Goal: Use online tool/utility: Use online tool/utility

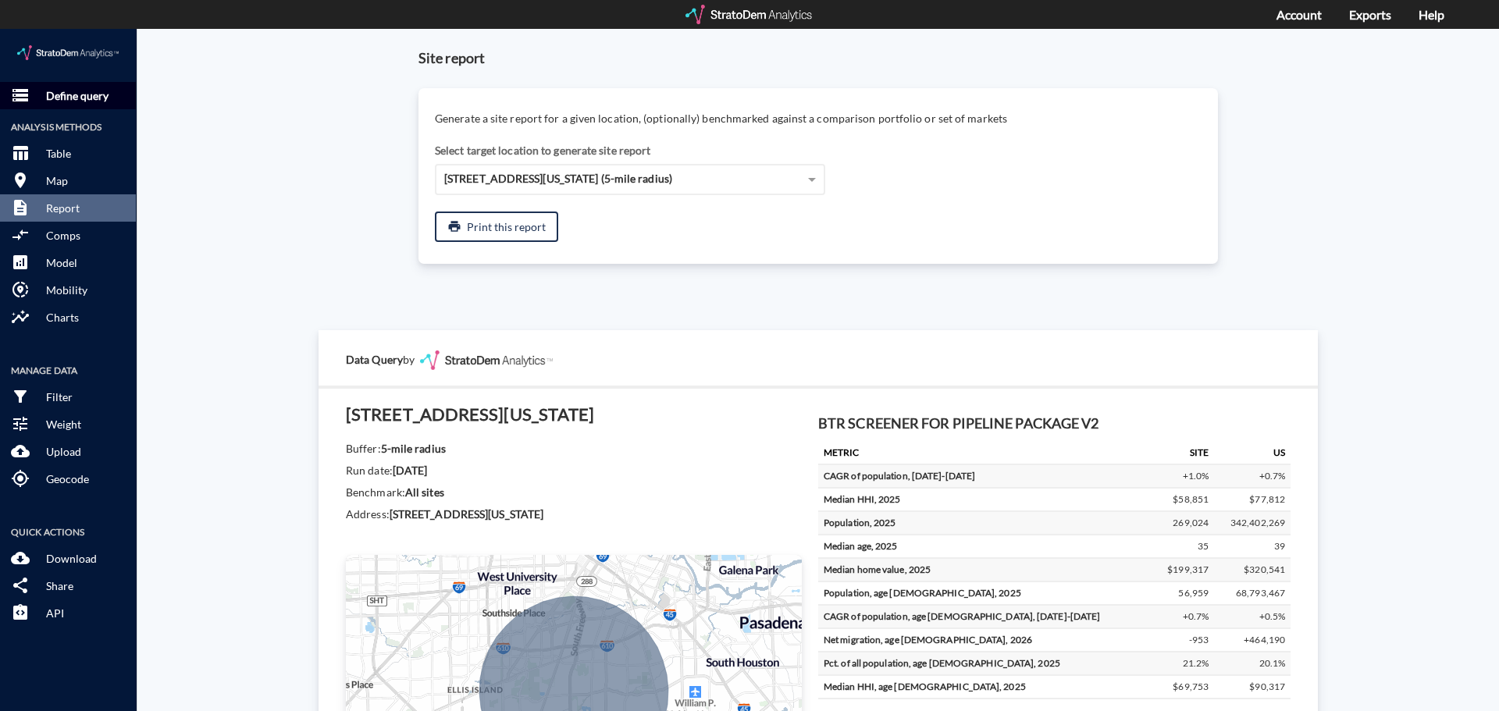
scroll to position [390, 0]
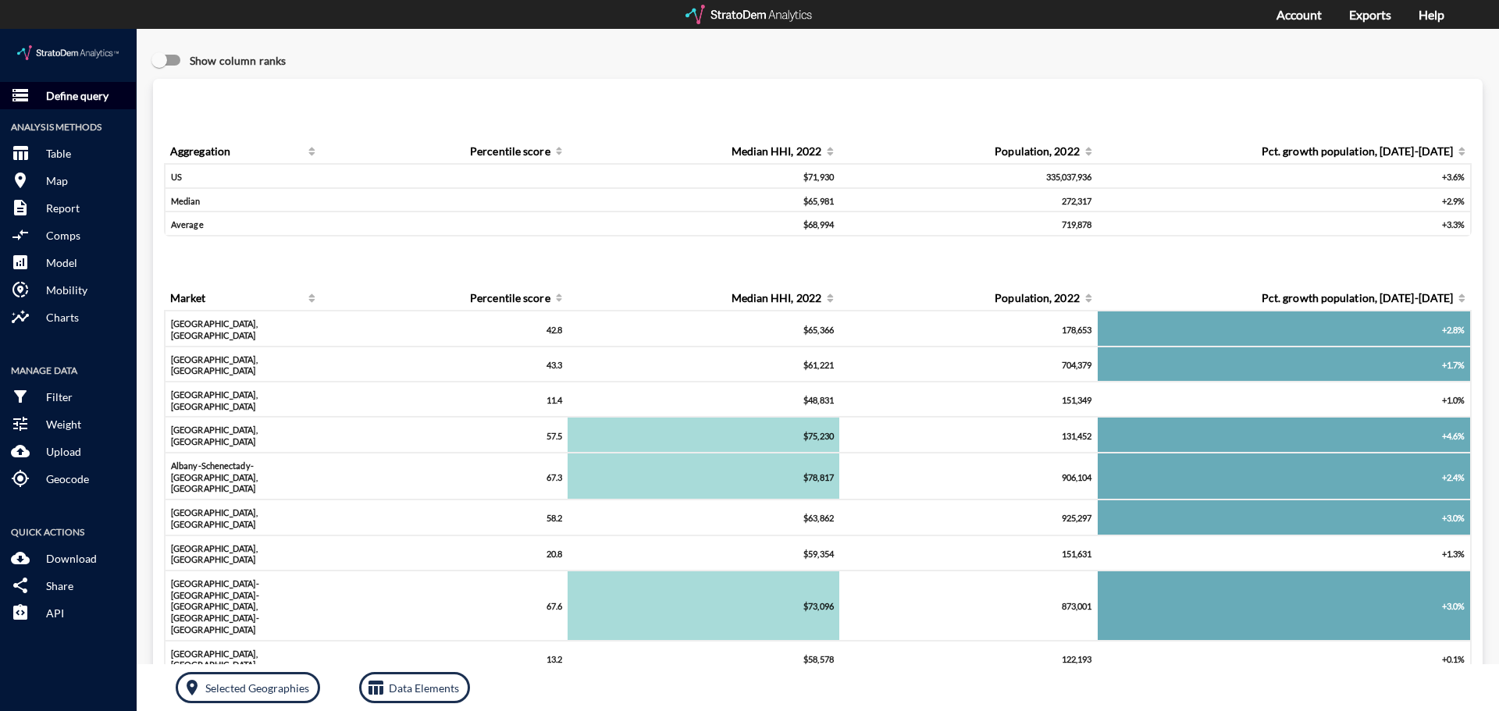
click p "Define query"
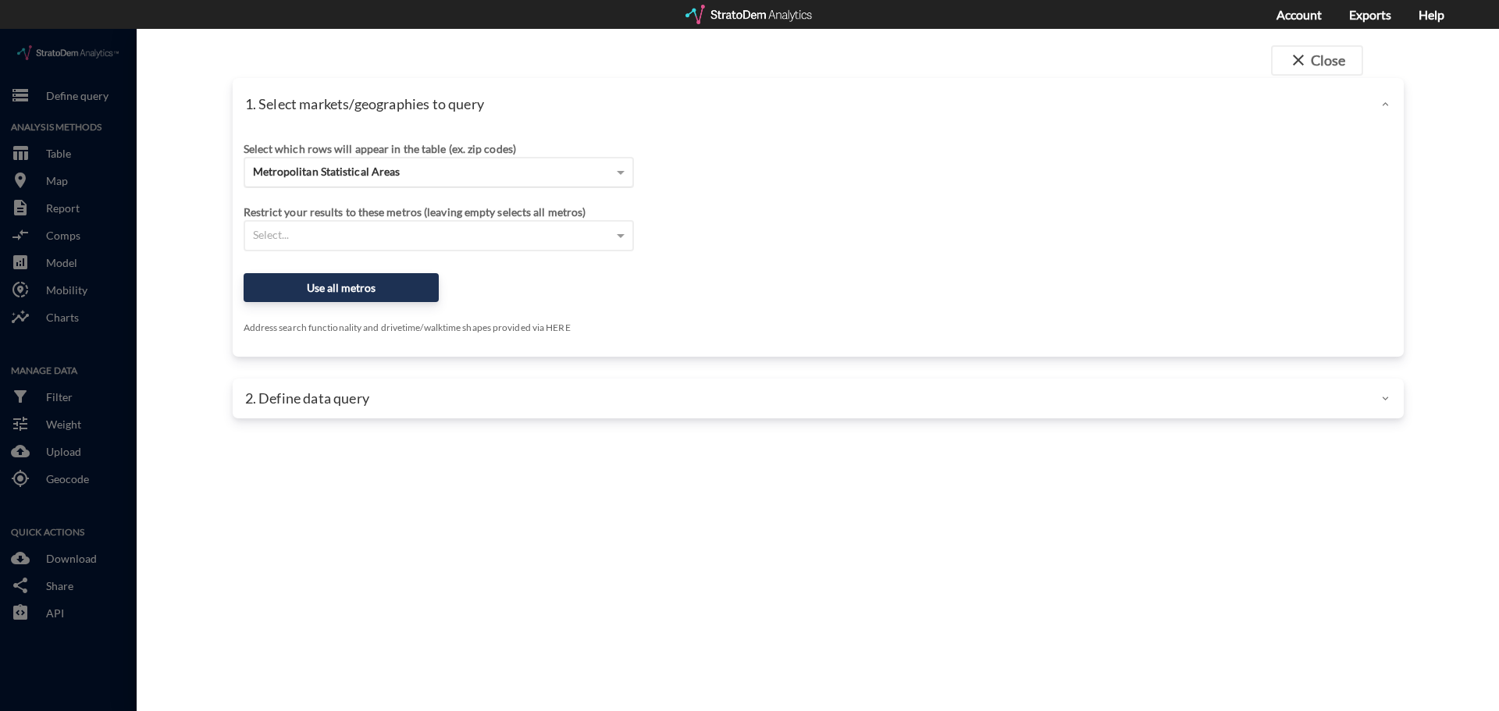
click div "Metropolitan Statistical Areas"
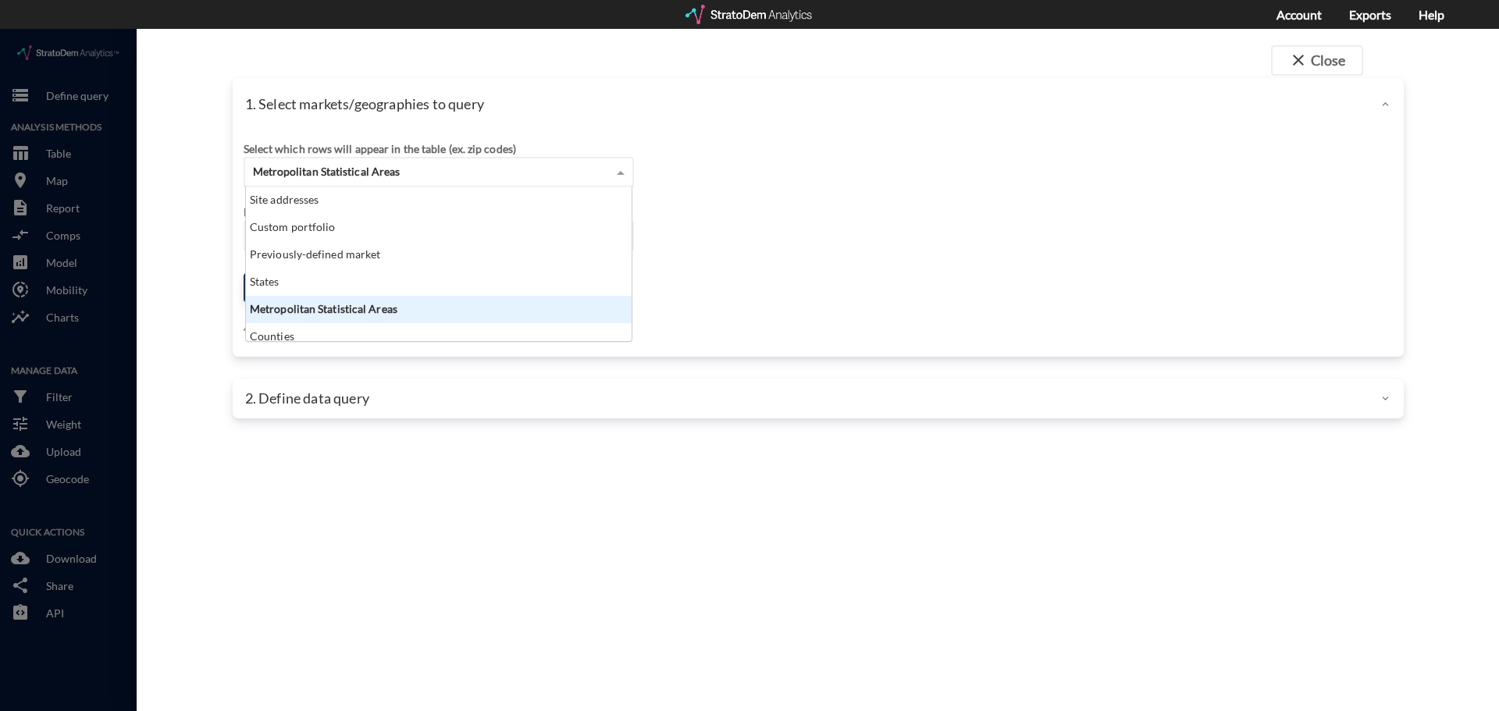
scroll to position [143, 376]
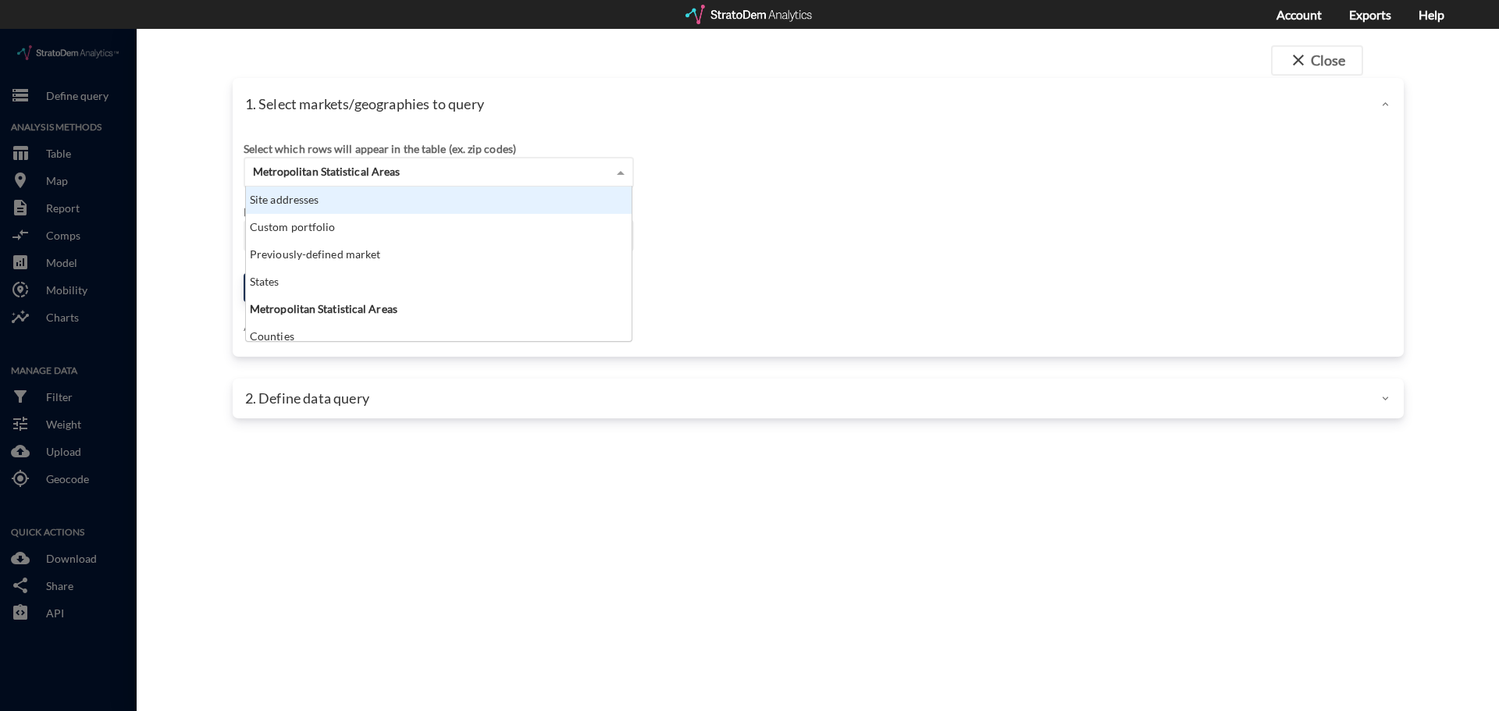
click div "Site addresses"
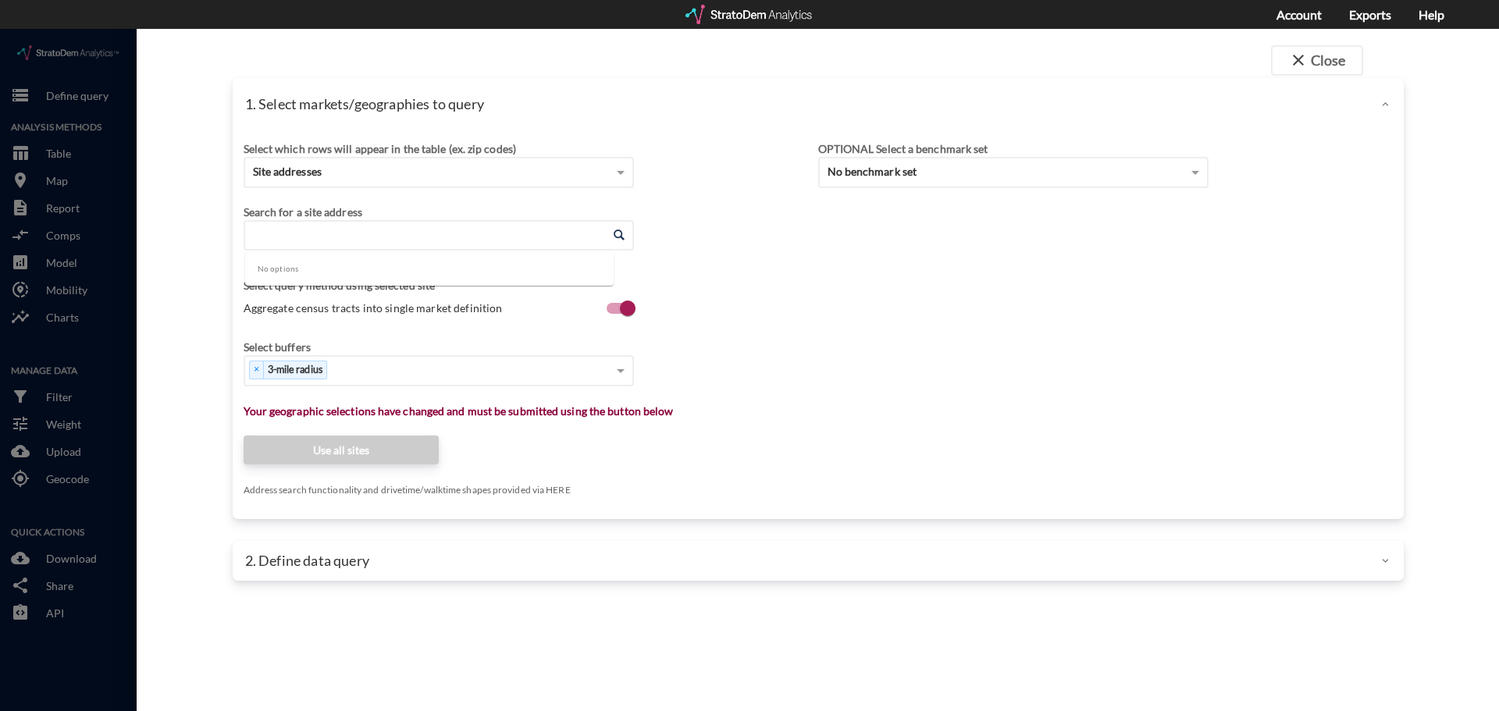
click input "Enter an address"
click div "Search for a site address"
click input "Enter an address"
click li "[STREET_ADDRESS][US_STATE]"
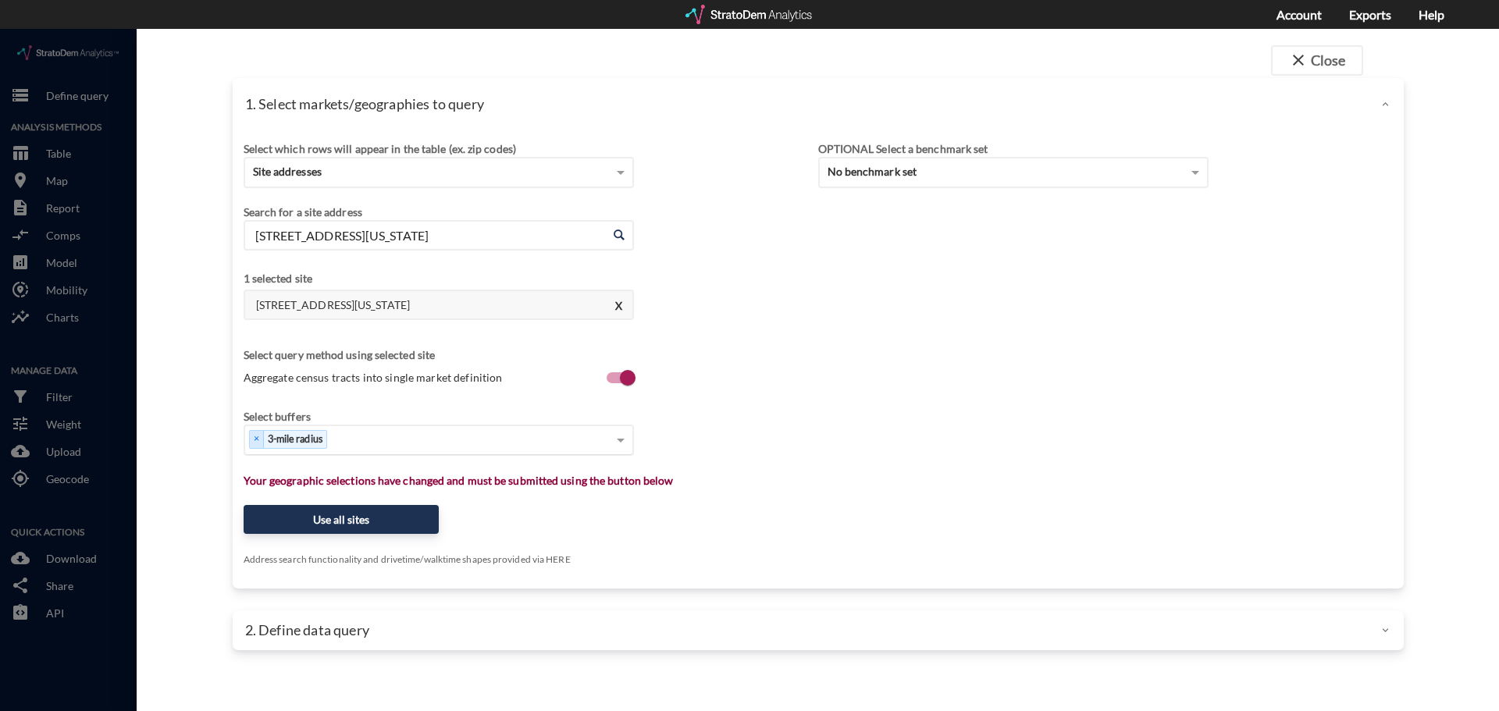
type input "[STREET_ADDRESS][US_STATE]"
click div "Select..."
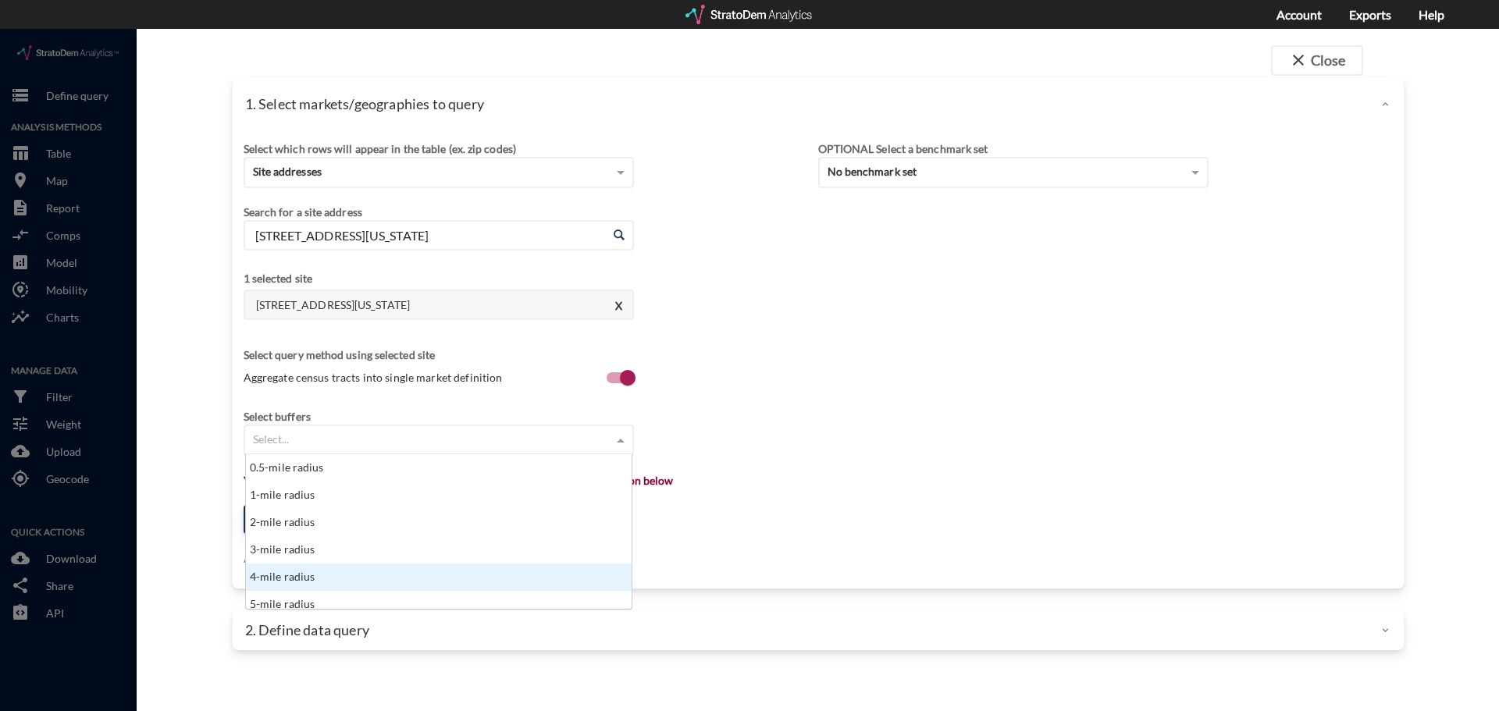
scroll to position [8, 0]
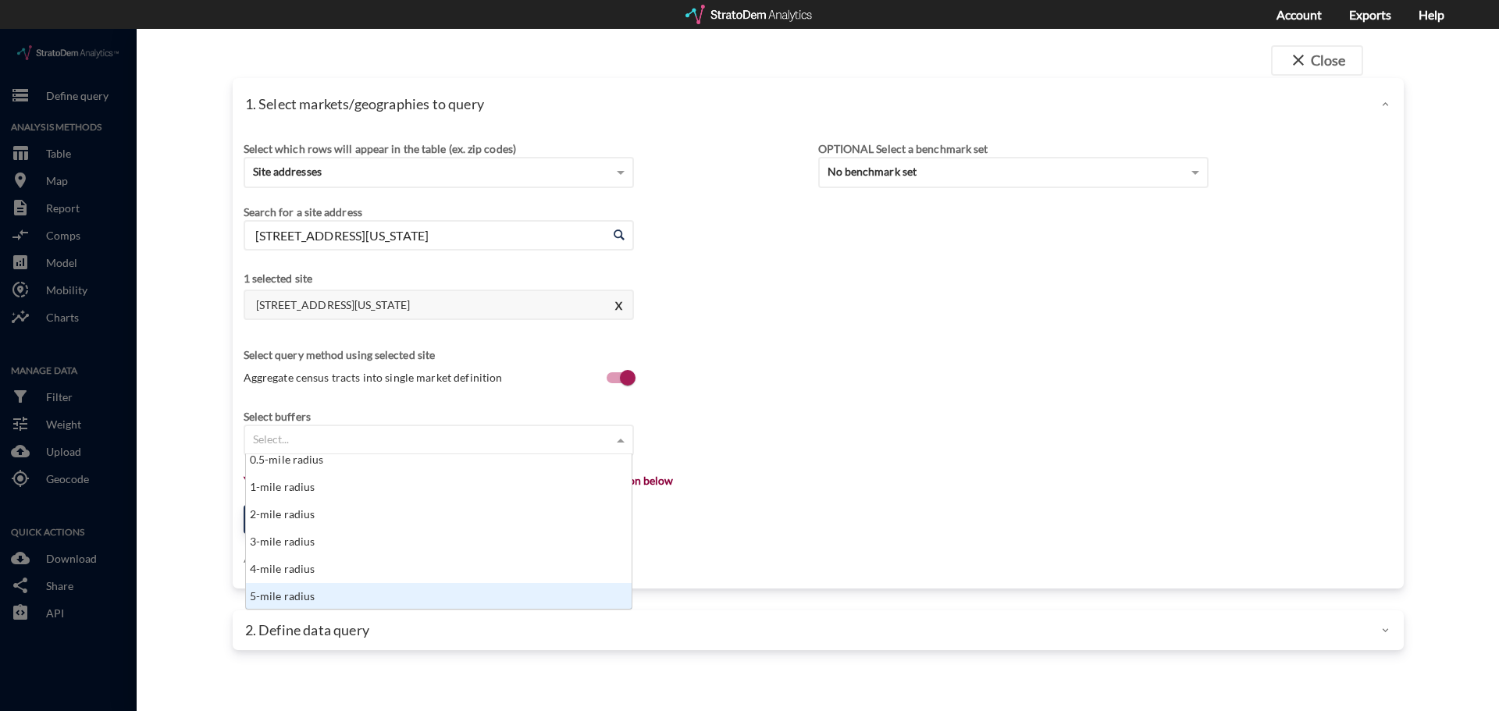
click div "5-mile radius"
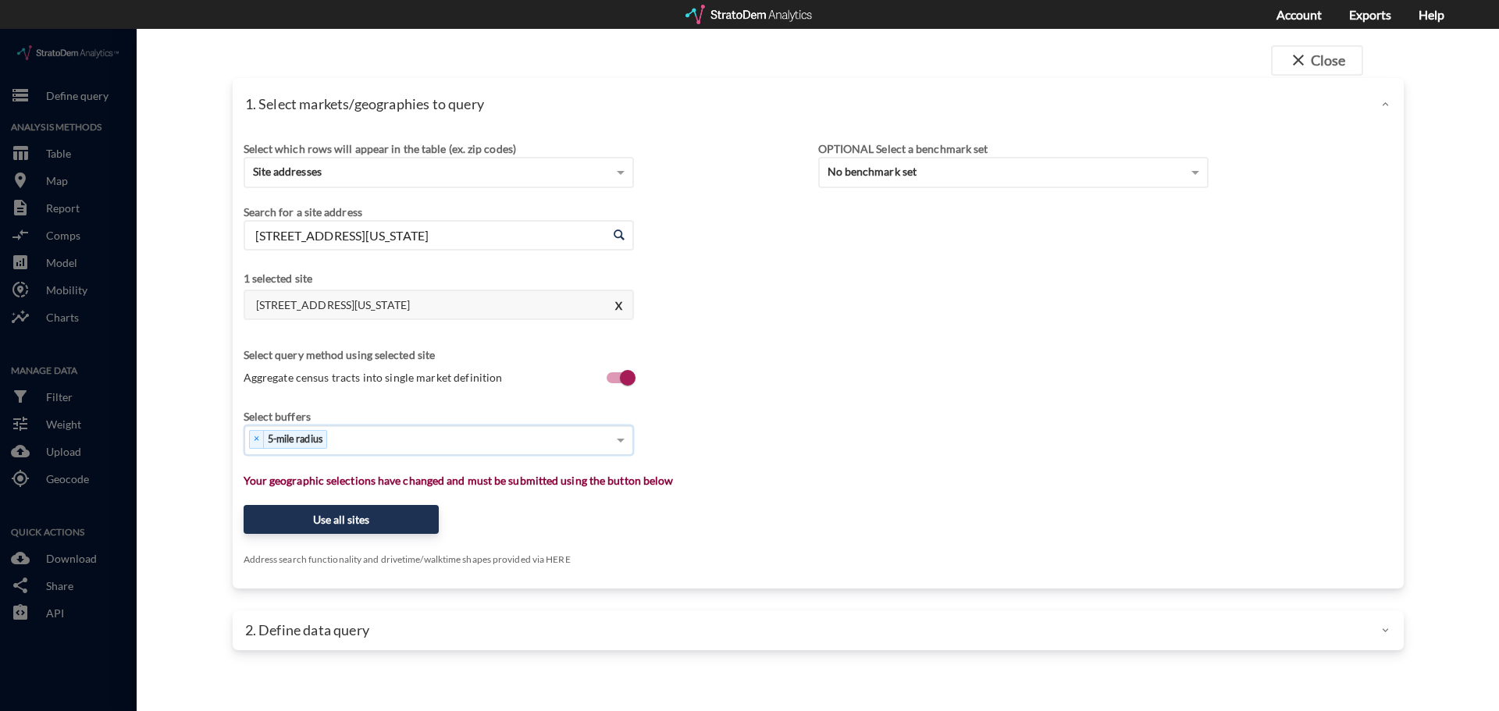
click div "Select which rows will appear in the table (ex. zip codes) Site addresses Selec…"
click button "Use all sites"
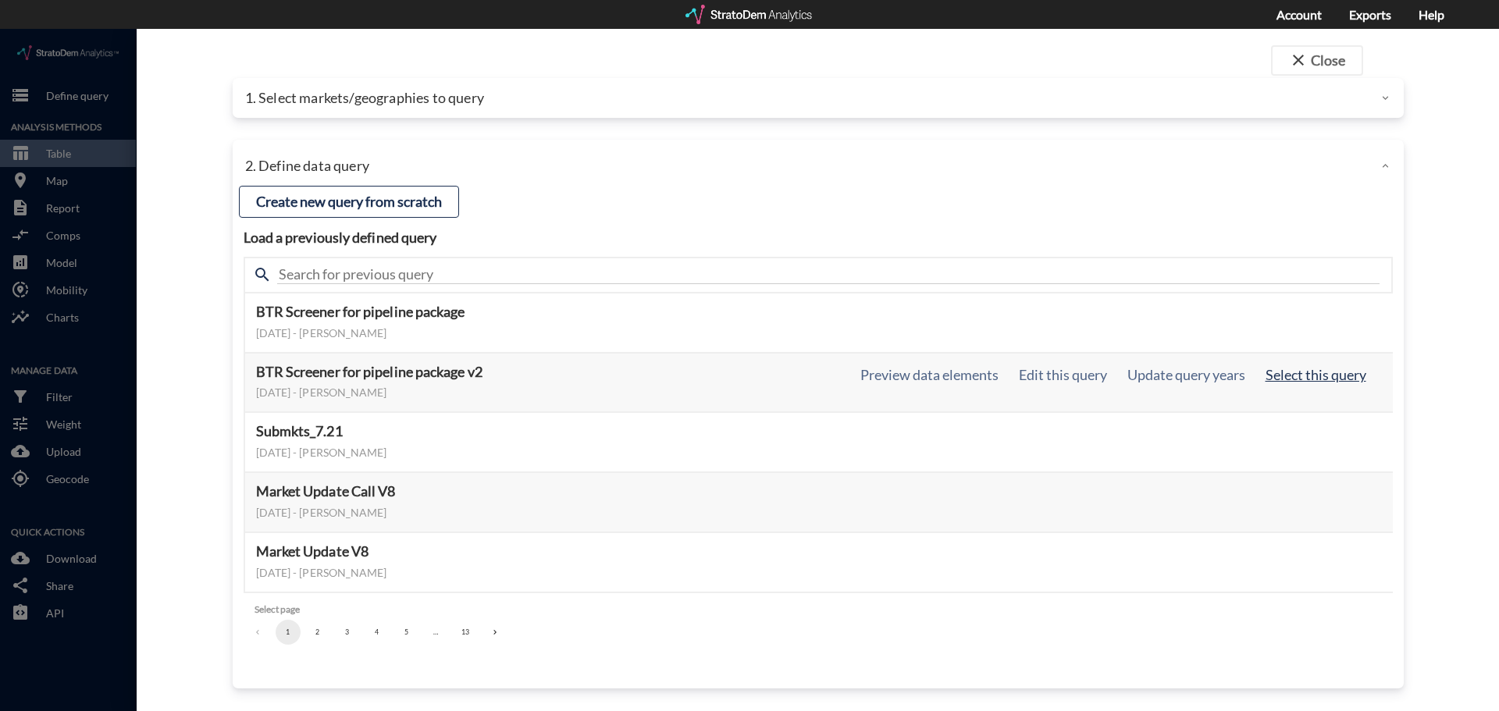
click button "Select this query"
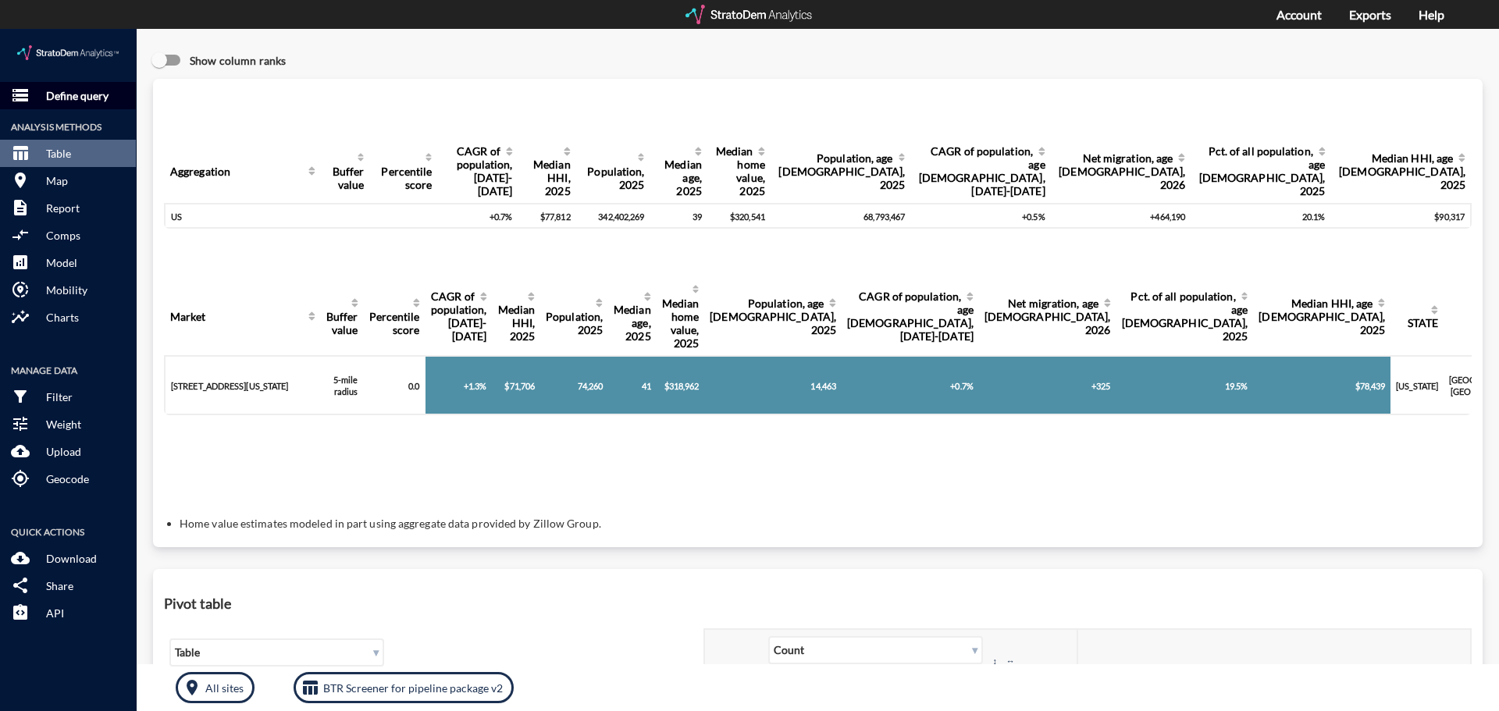
click button "storage Define query"
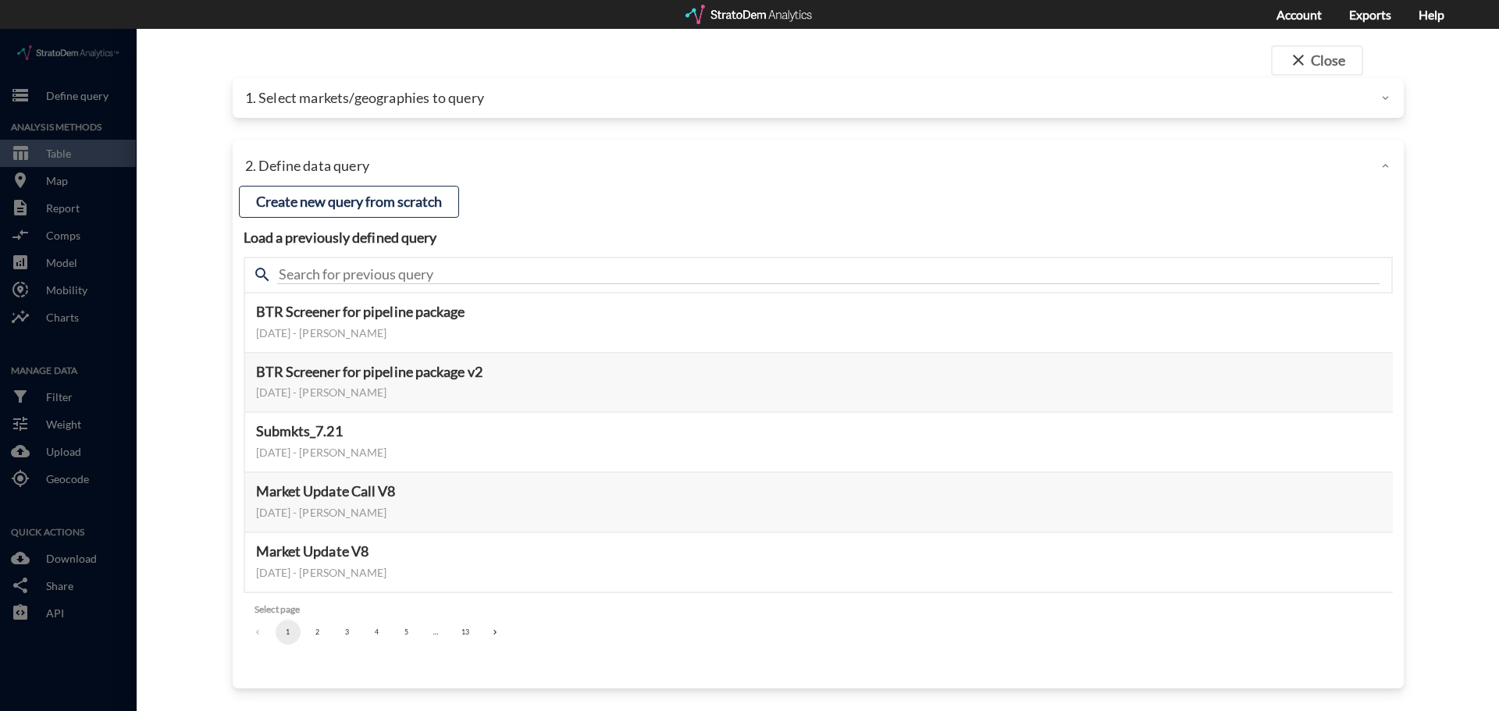
click div
click p "1. Select markets/geographies to query"
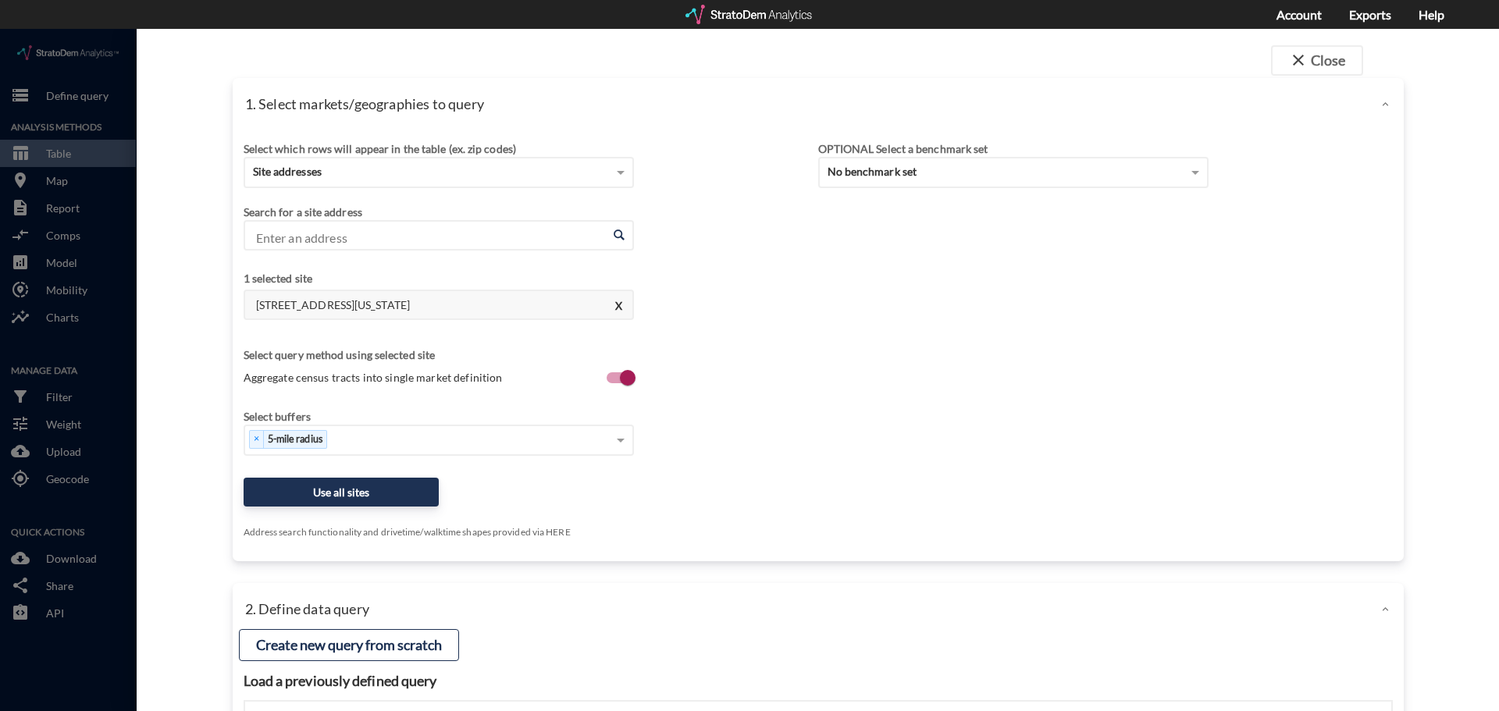
click div "Select which rows will appear in the table (ex. zip codes)"
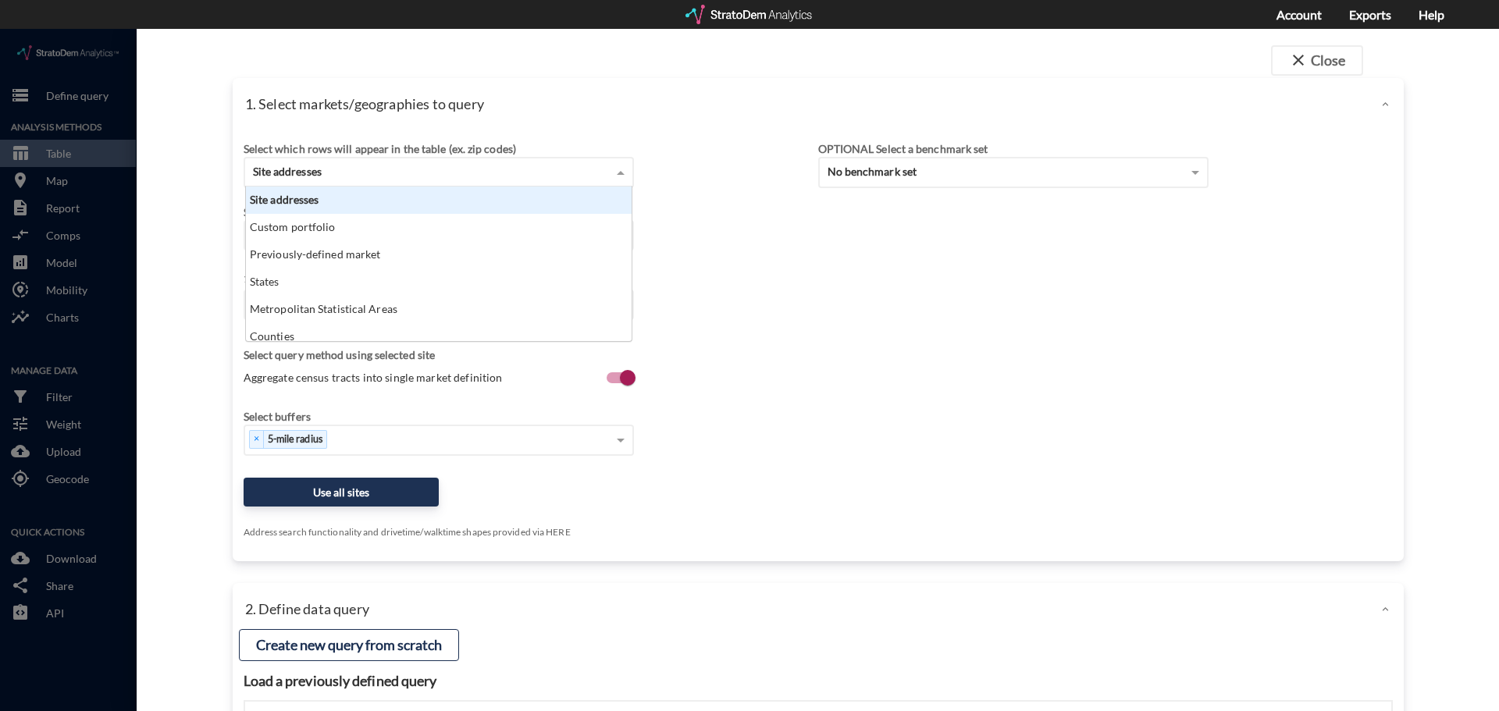
click div "Site addresses"
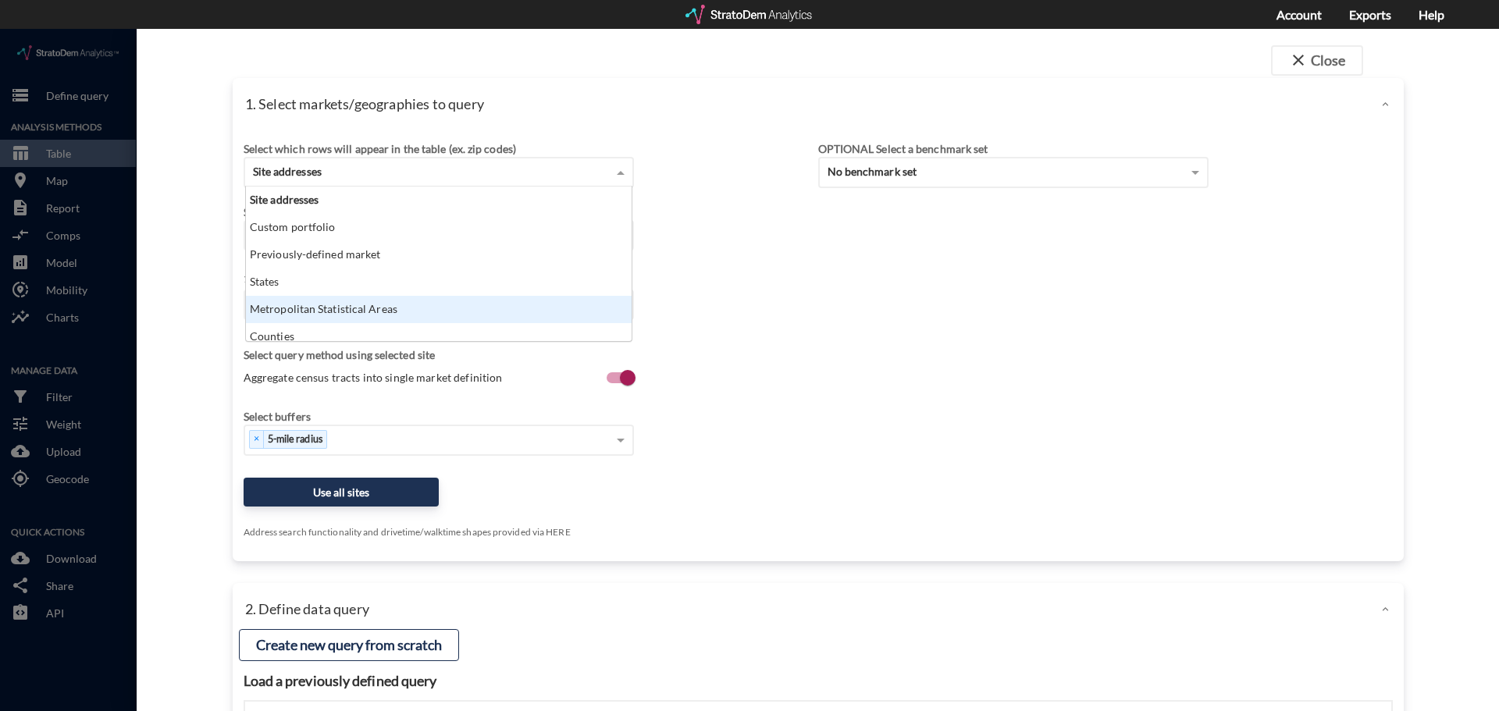
click div "Metropolitan Statistical Areas"
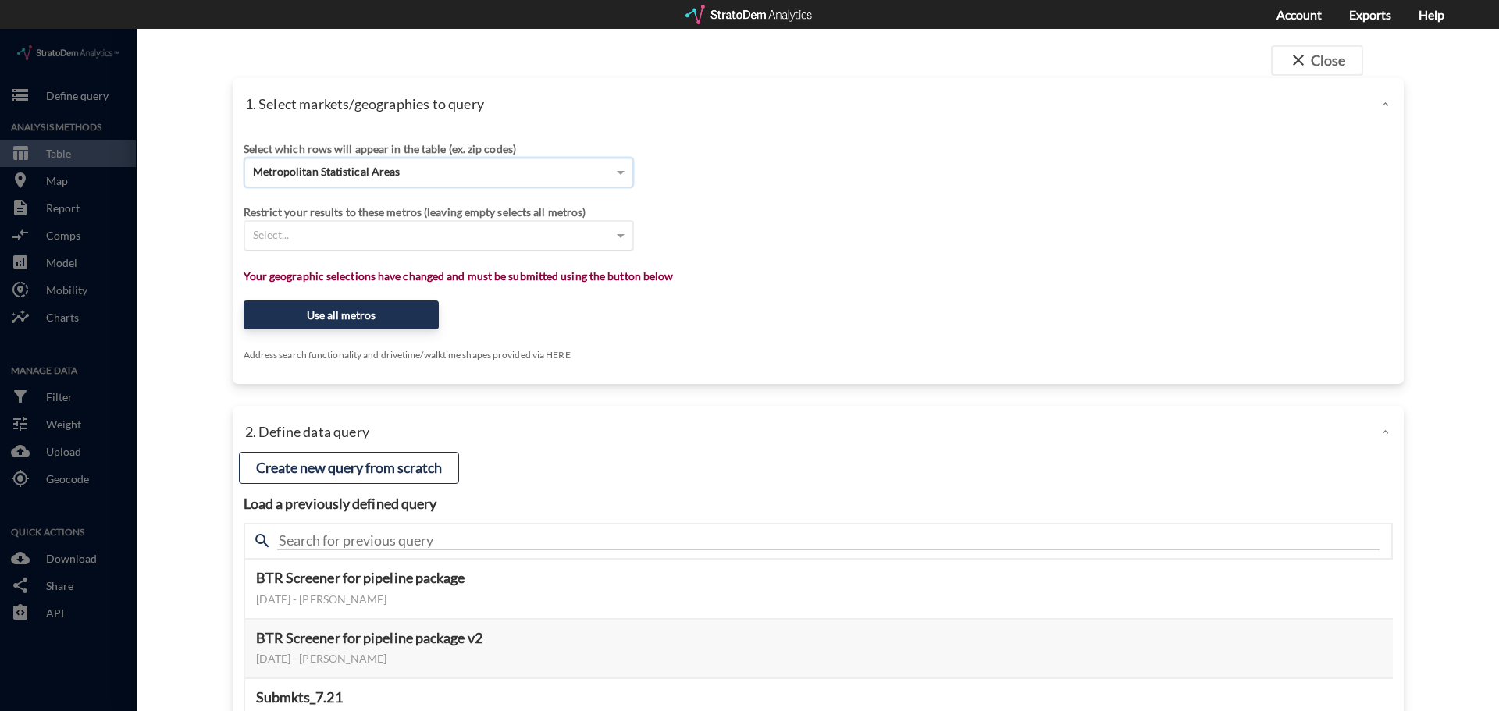
click div "Select..."
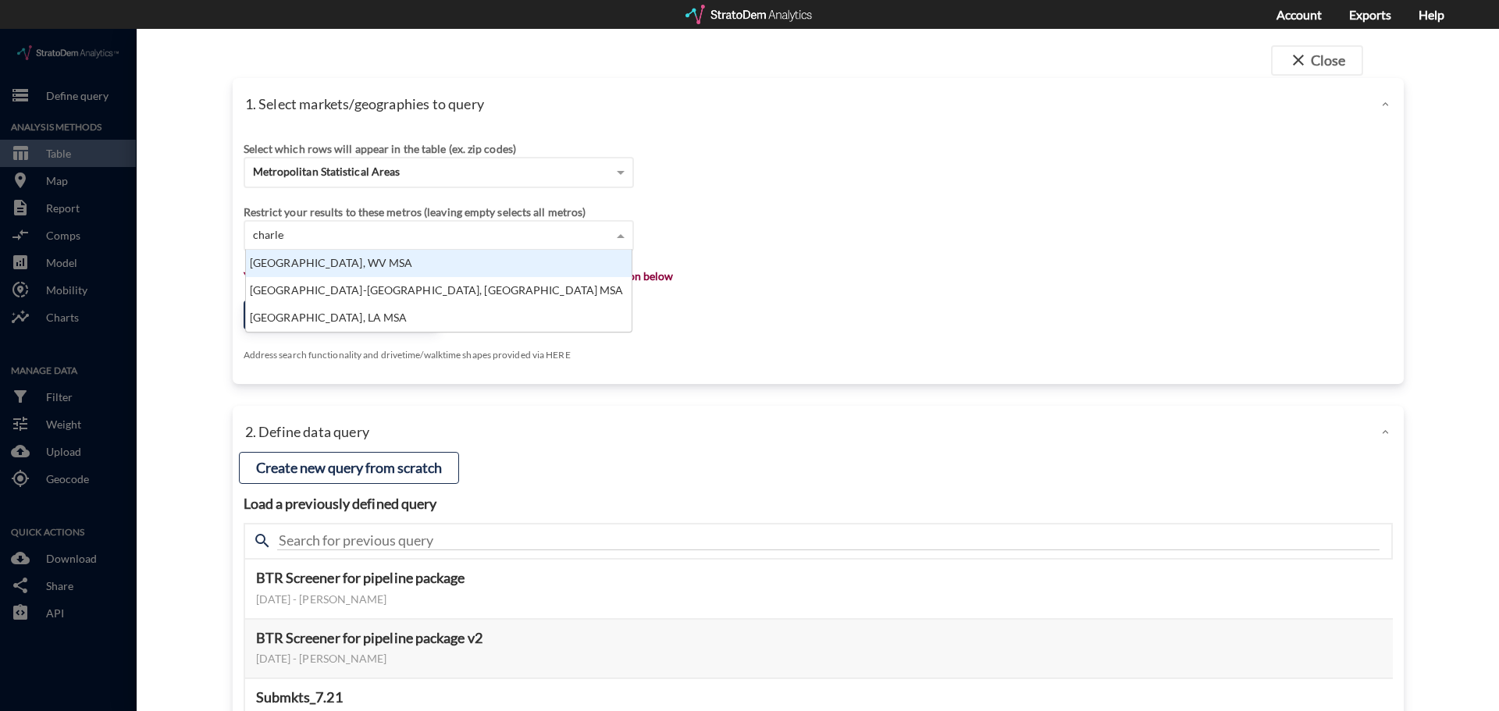
scroll to position [43, 376]
type input "charleston"
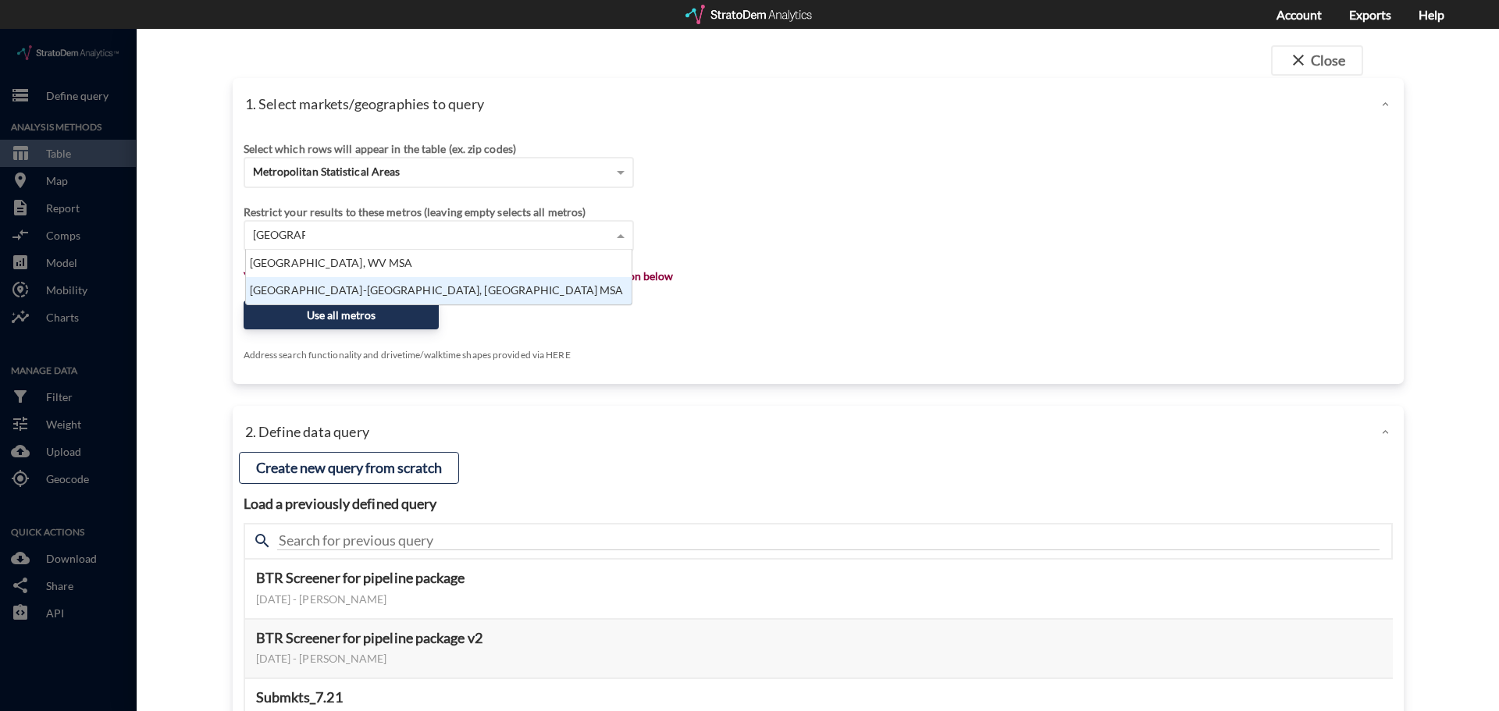
click div "Charleston-North Charleston, SC MSA"
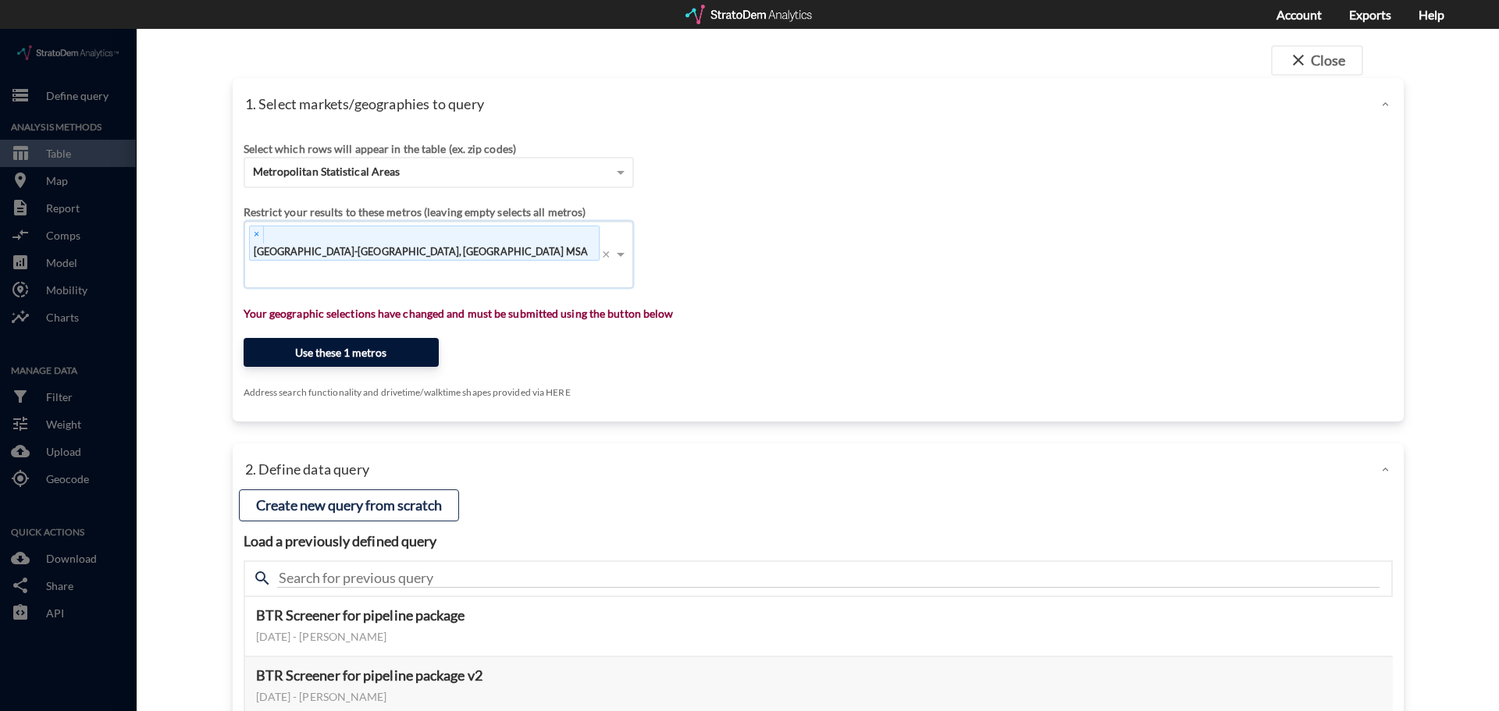
click button "Use these 1 metros"
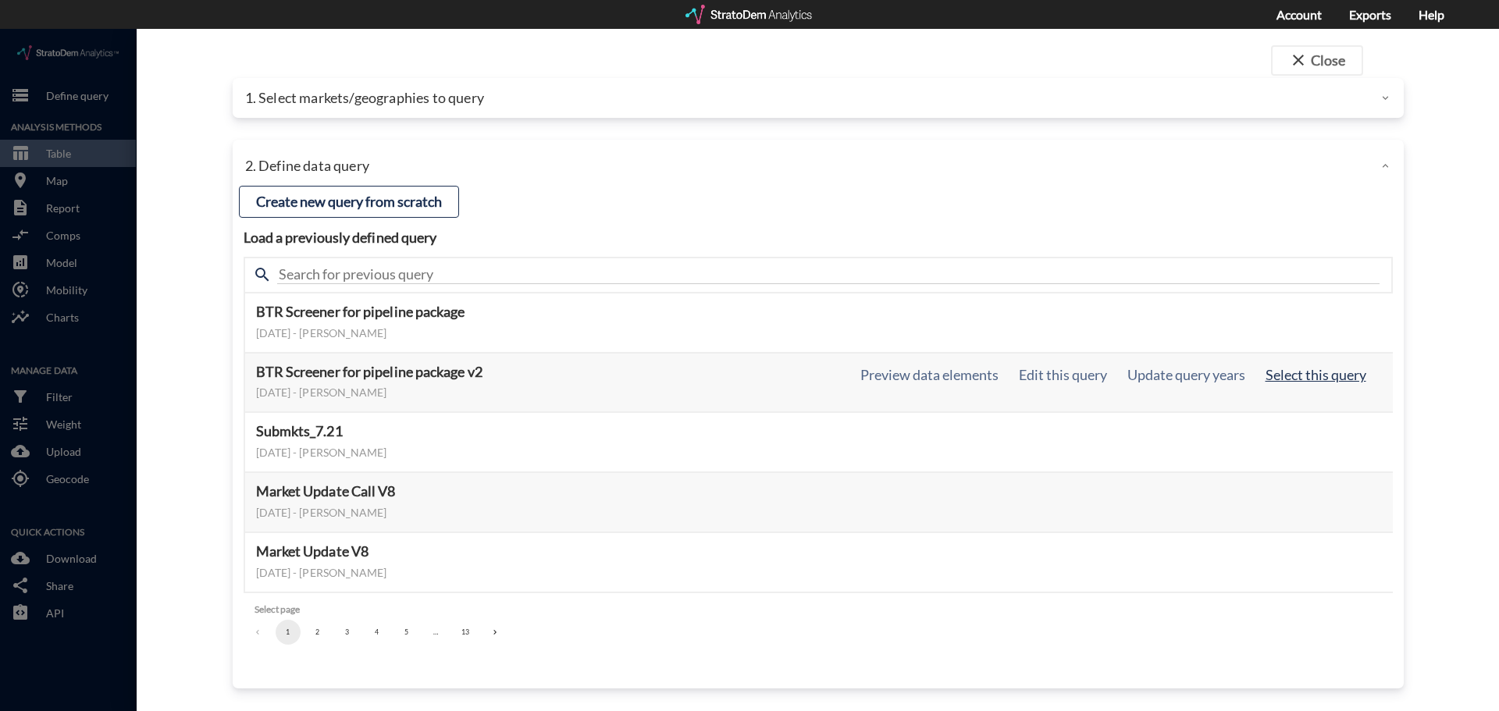
click button "Select this query"
